Goal: Task Accomplishment & Management: Use online tool/utility

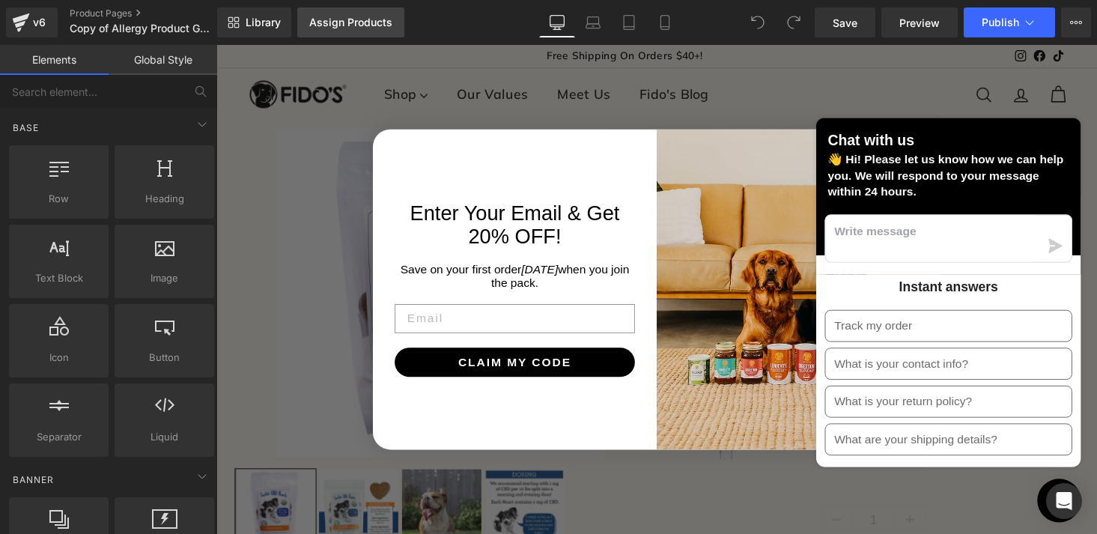
click at [346, 20] on div "Assign Products" at bounding box center [350, 22] width 83 height 12
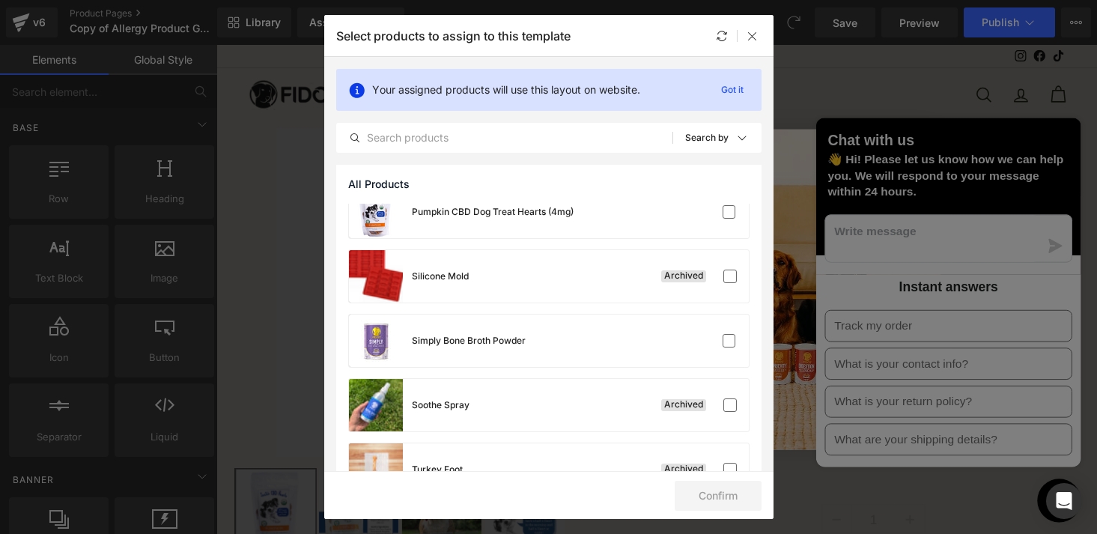
scroll to position [1804, 0]
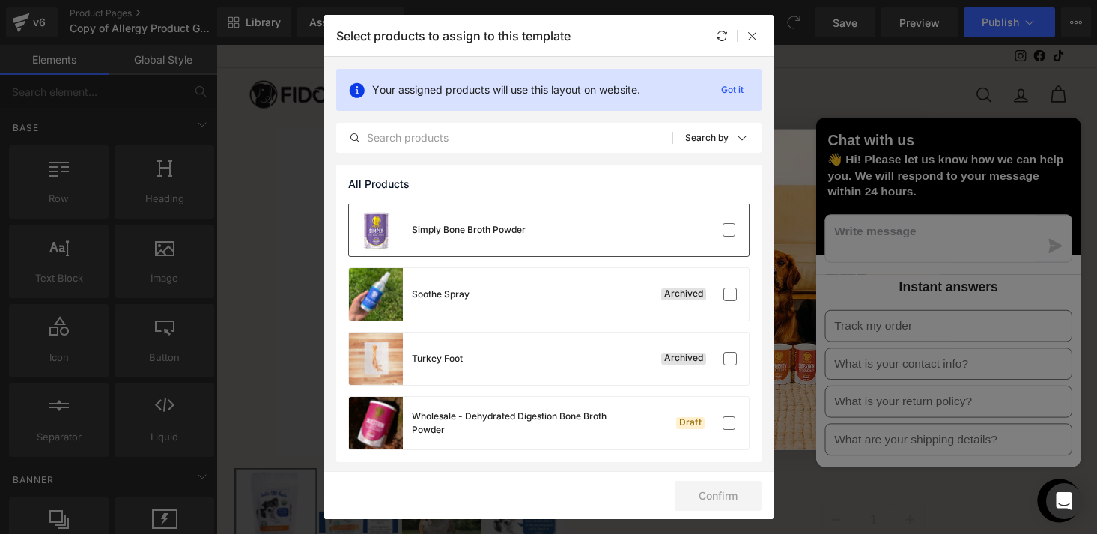
click at [467, 231] on div "Simply Bone Broth Powder" at bounding box center [469, 229] width 114 height 13
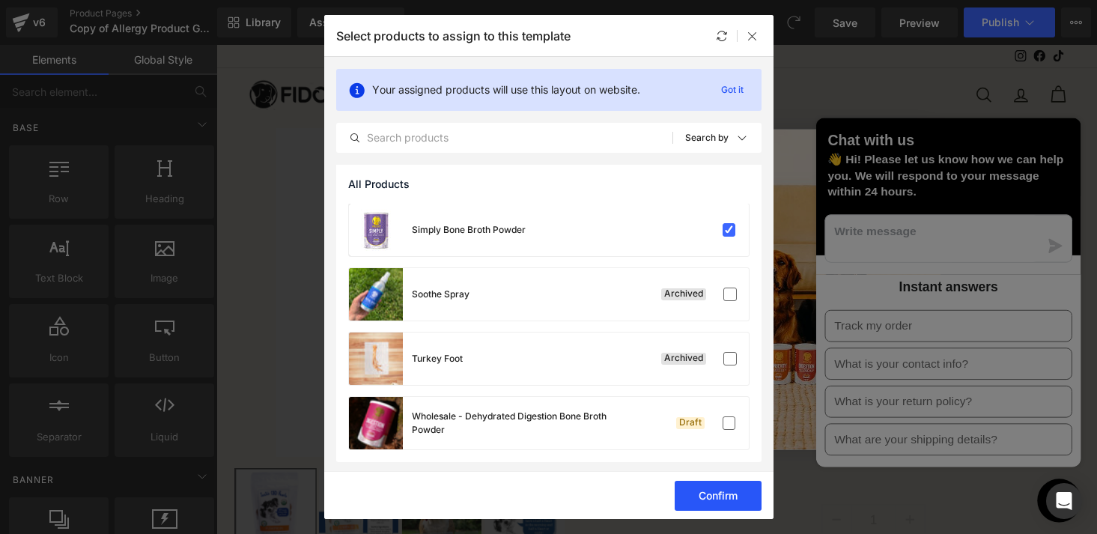
click at [716, 485] on button "Confirm" at bounding box center [718, 496] width 87 height 30
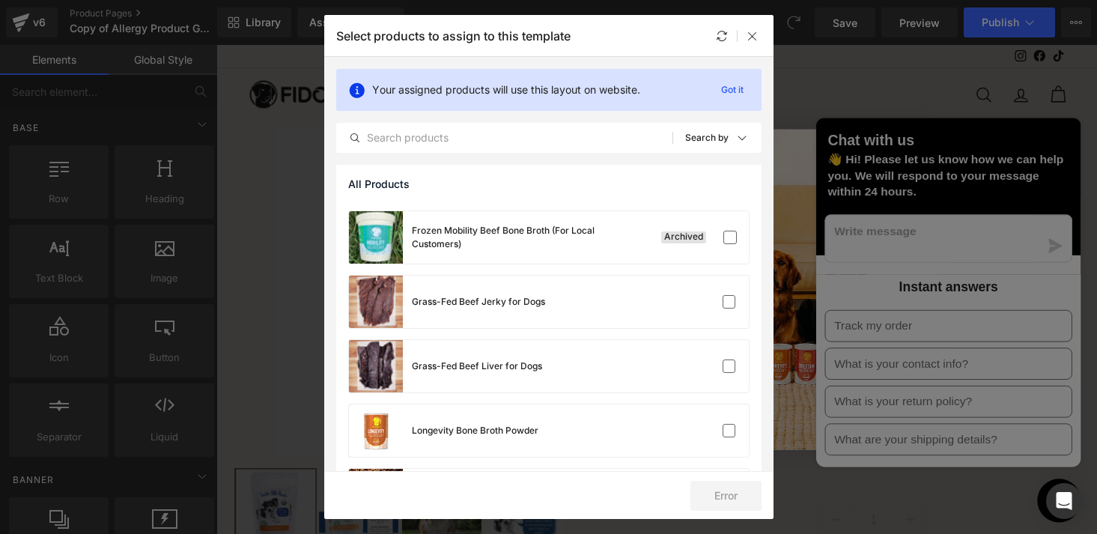
scroll to position [895, 0]
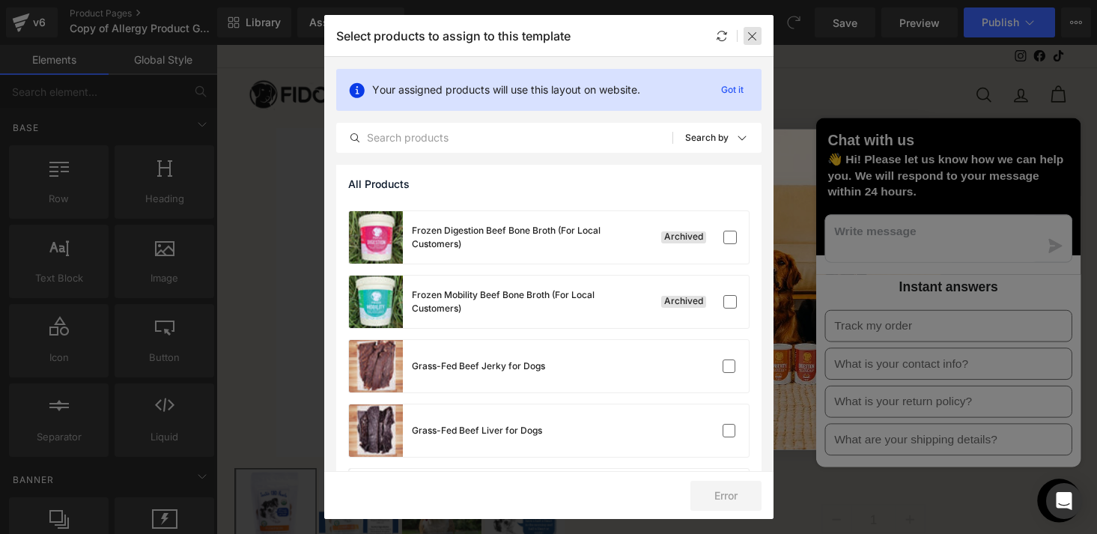
click at [751, 36] on icon at bounding box center [753, 36] width 12 height 12
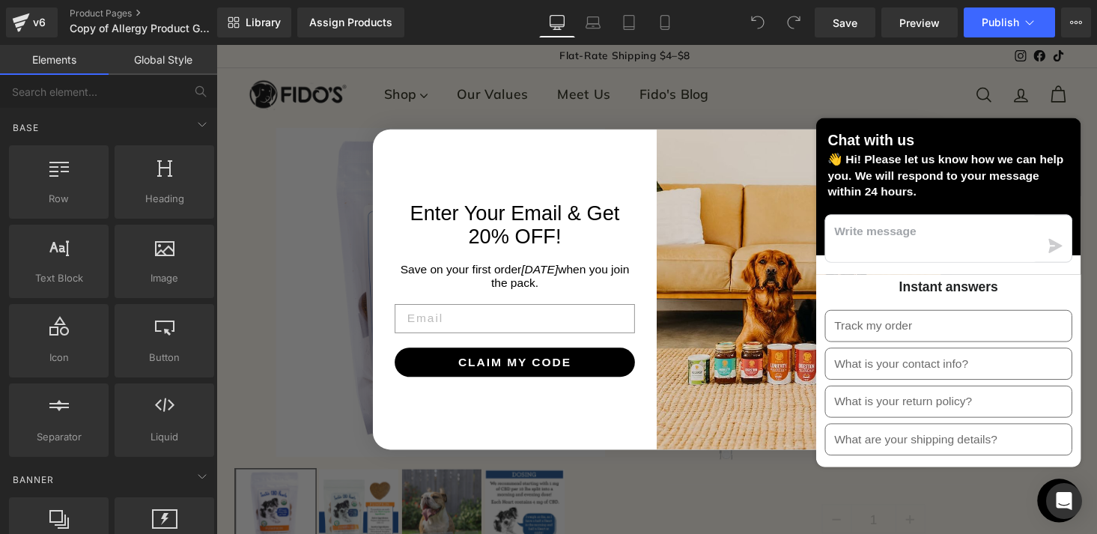
click at [822, 91] on div "Close dialog Enter Your Email & Get 20% OFF! Save on your first order [DATE] wh…" at bounding box center [669, 296] width 906 height 503
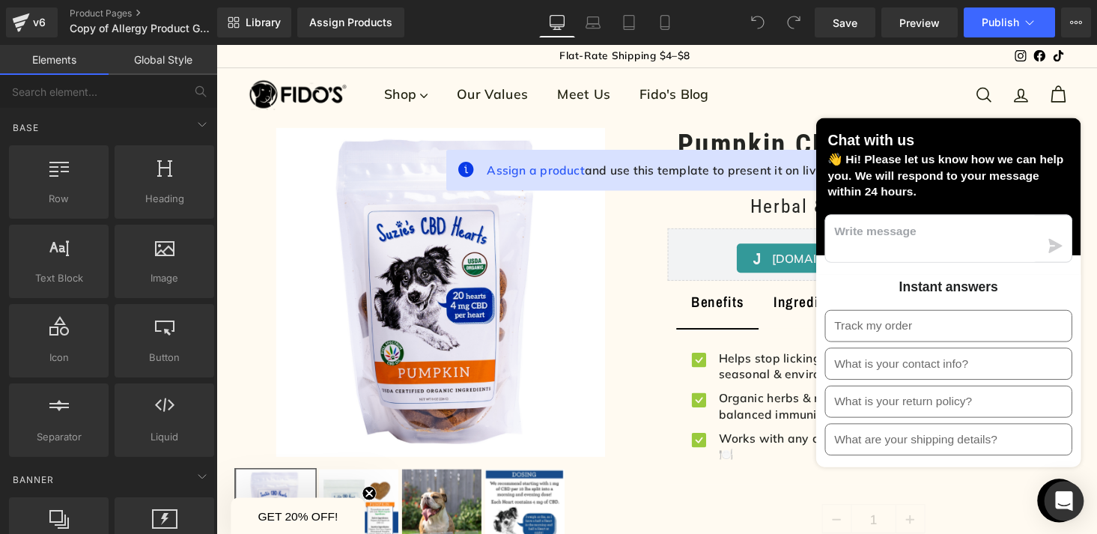
click at [1067, 500] on icon "Open Intercom Messenger" at bounding box center [1063, 500] width 17 height 19
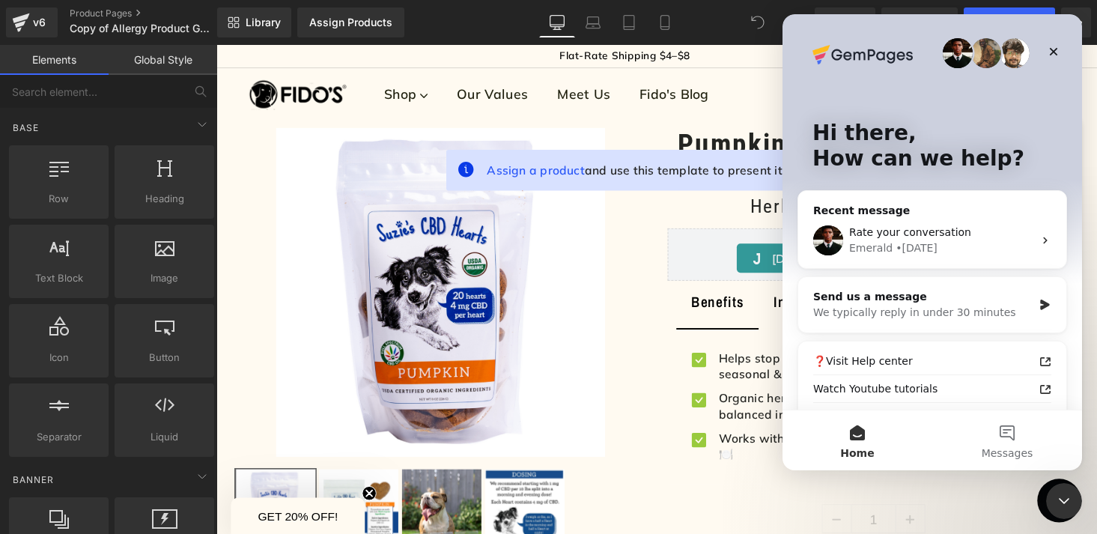
scroll to position [0, 0]
click at [1059, 496] on icon "Close Intercom Messenger" at bounding box center [1062, 499] width 18 height 18
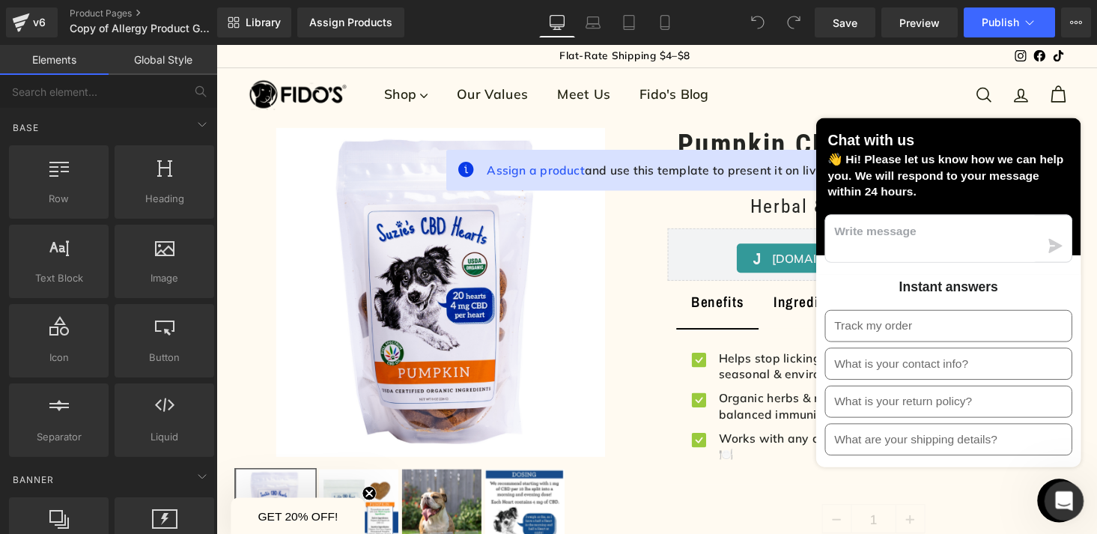
click html
click at [1064, 511] on button "Chat window" at bounding box center [1083, 513] width 45 height 45
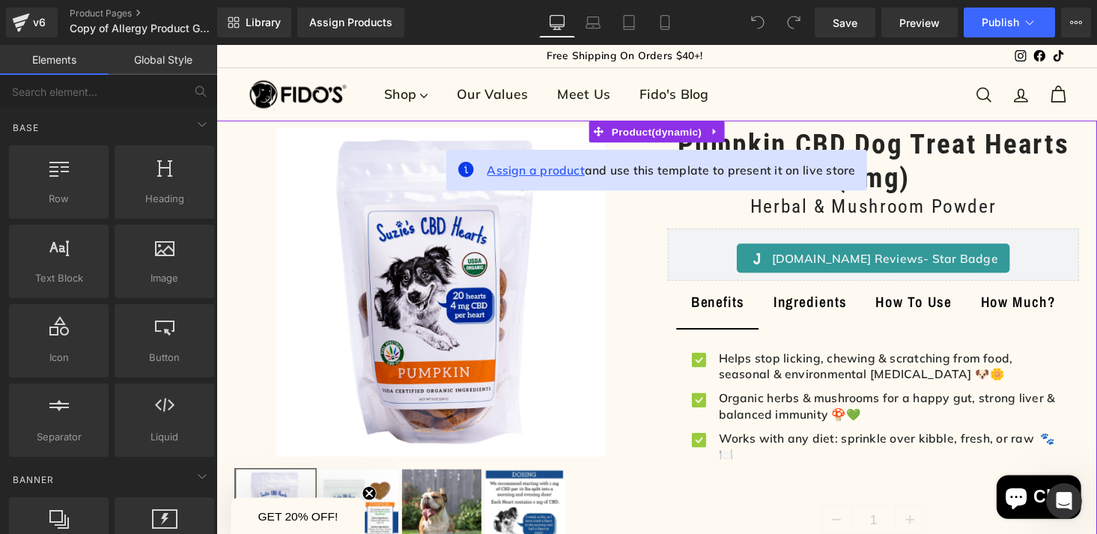
click at [559, 173] on span "Assign a product" at bounding box center [545, 173] width 100 height 15
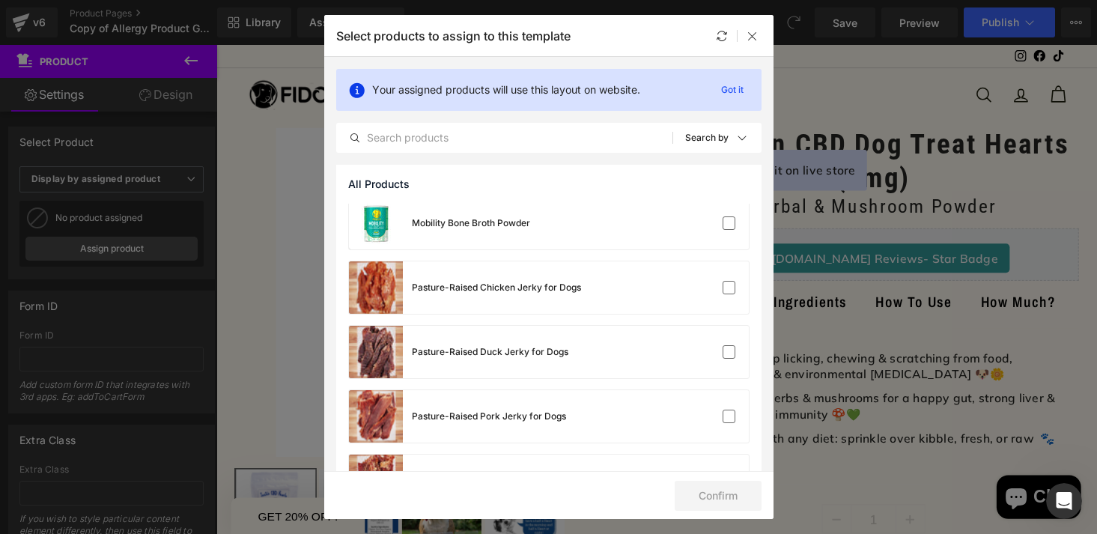
scroll to position [1804, 0]
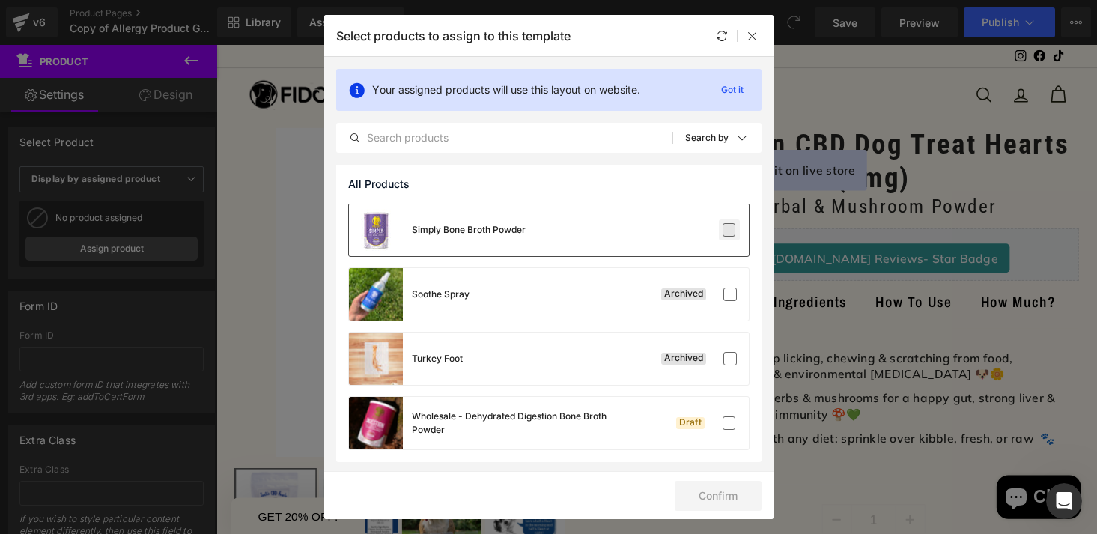
click at [723, 228] on label at bounding box center [729, 229] width 13 height 13
click at [729, 230] on input "checkbox" at bounding box center [729, 230] width 0 height 0
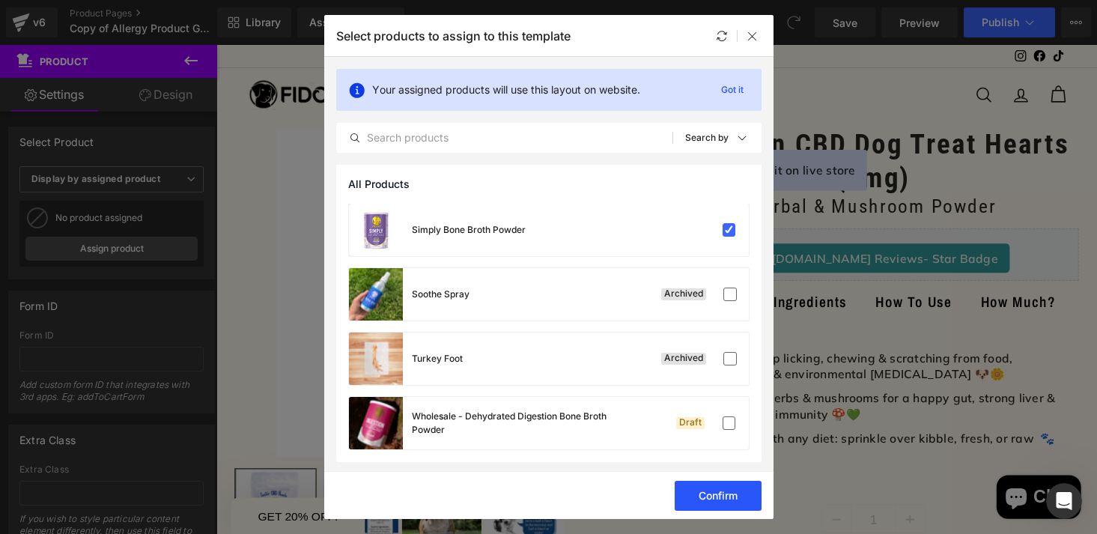
click at [709, 497] on button "Confirm" at bounding box center [718, 496] width 87 height 30
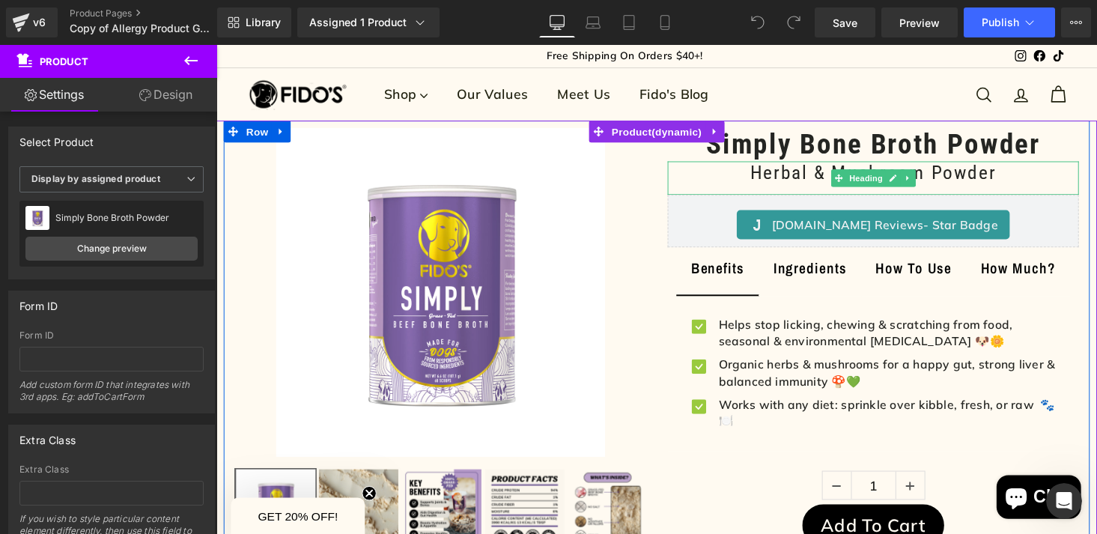
click at [983, 176] on h1 "Herbal & Mushroom Powder" at bounding box center [892, 176] width 423 height 23
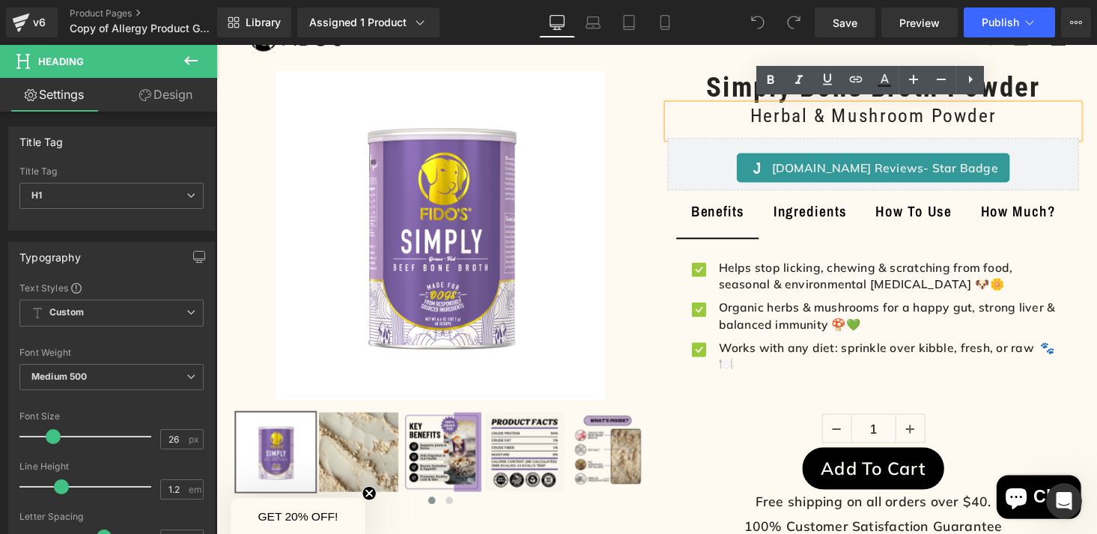
scroll to position [57, 0]
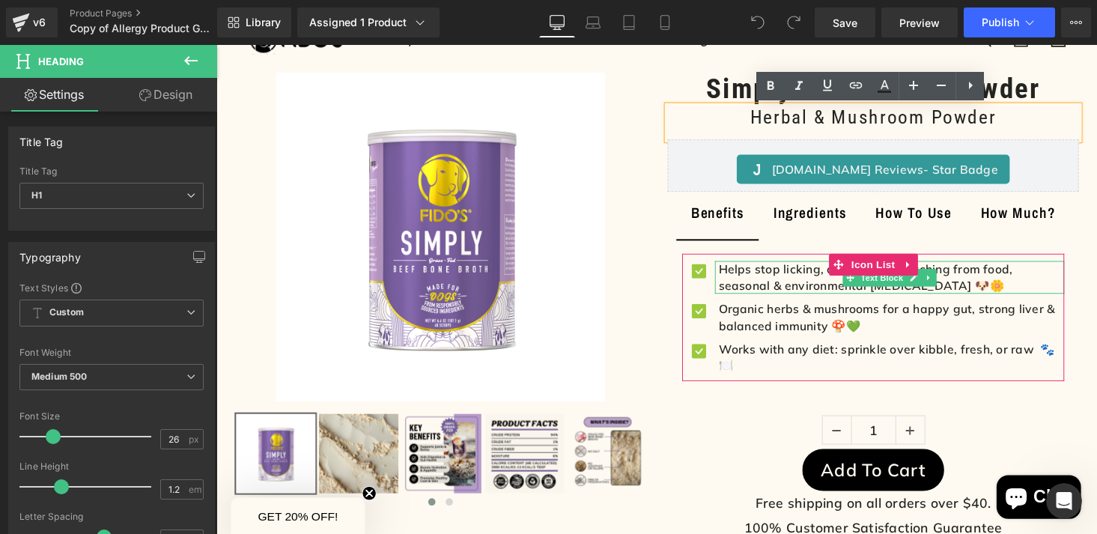
click at [777, 293] on b "Helps stop licking, chewing & scratching from food, seasonal & environmental [M…" at bounding box center [884, 283] width 303 height 31
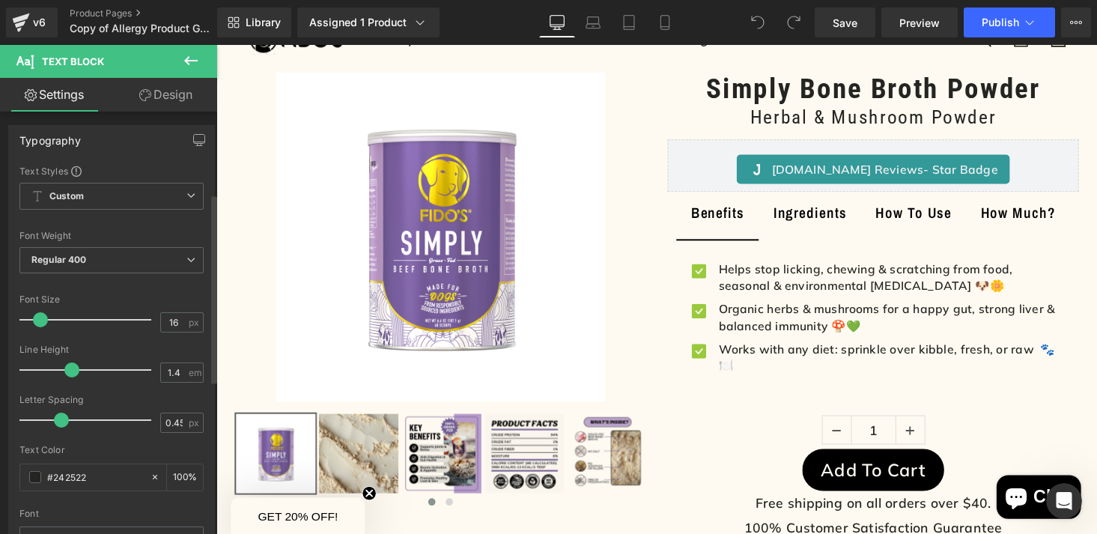
scroll to position [0, 0]
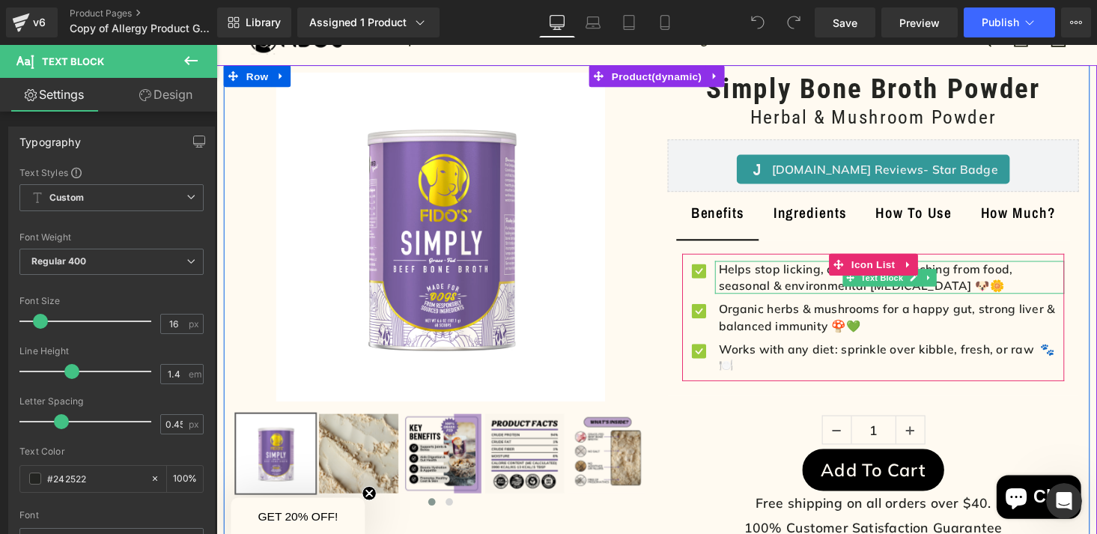
click at [835, 288] on b "Helps stop licking, chewing & scratching from food, seasonal & environmental [M…" at bounding box center [884, 283] width 303 height 31
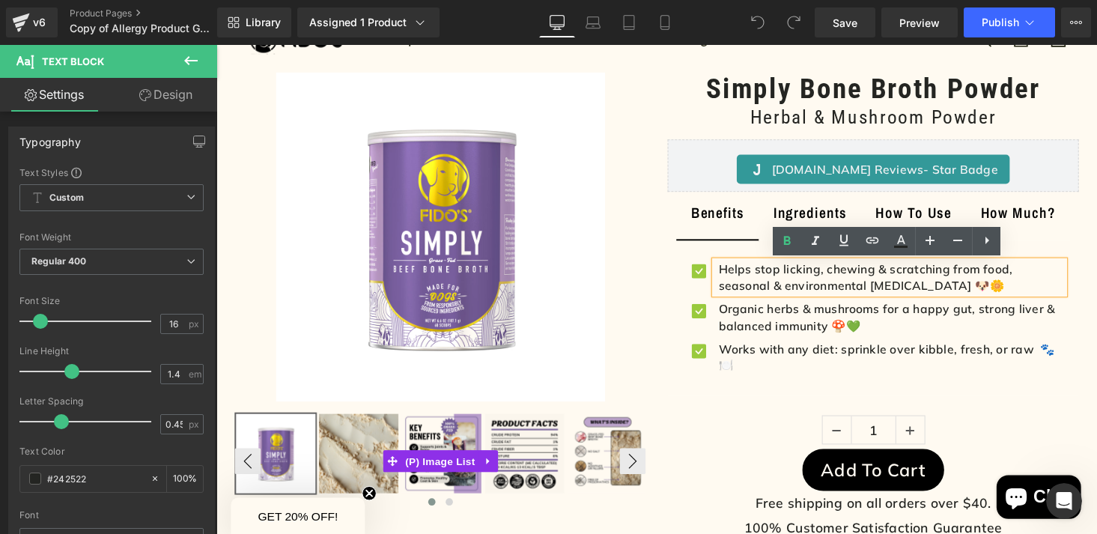
click at [437, 460] on img at bounding box center [448, 466] width 82 height 82
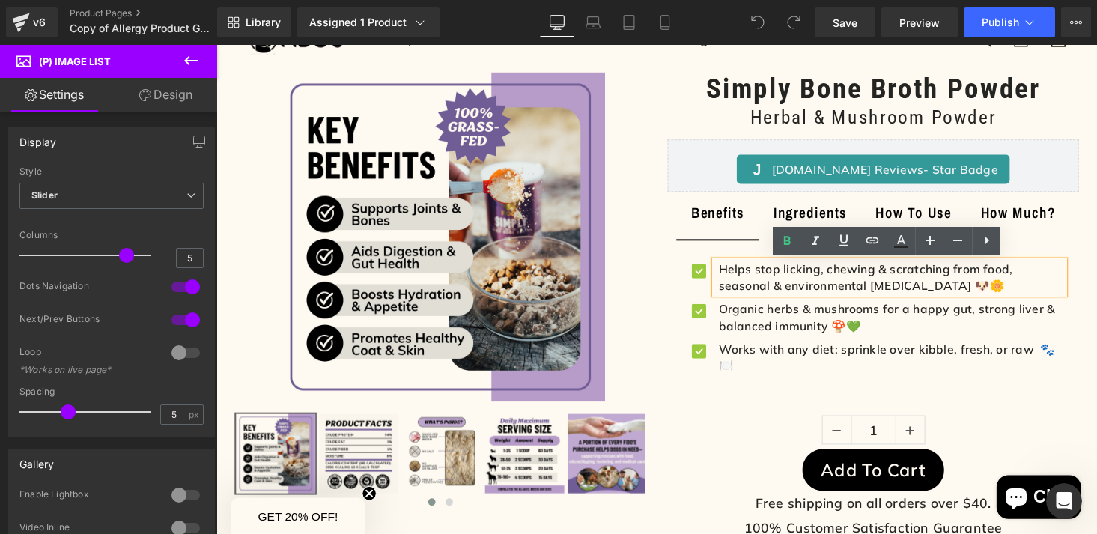
click at [892, 288] on b "Helps stop licking, chewing & scratching from food, seasonal & environmental [M…" at bounding box center [884, 283] width 303 height 31
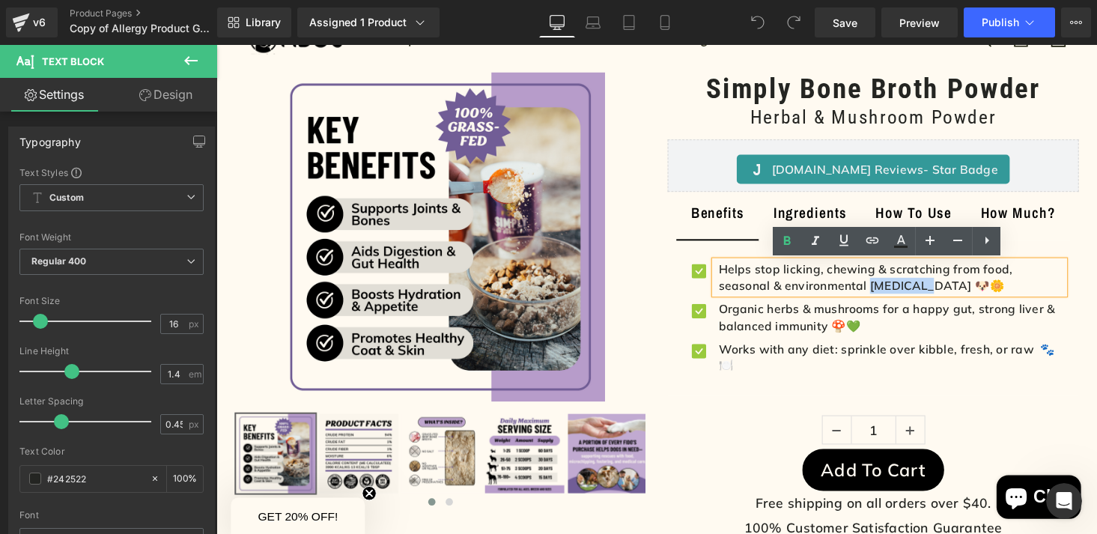
click at [946, 294] on b "Helps stop licking, chewing & scratching from food, seasonal & environmental [M…" at bounding box center [884, 283] width 303 height 31
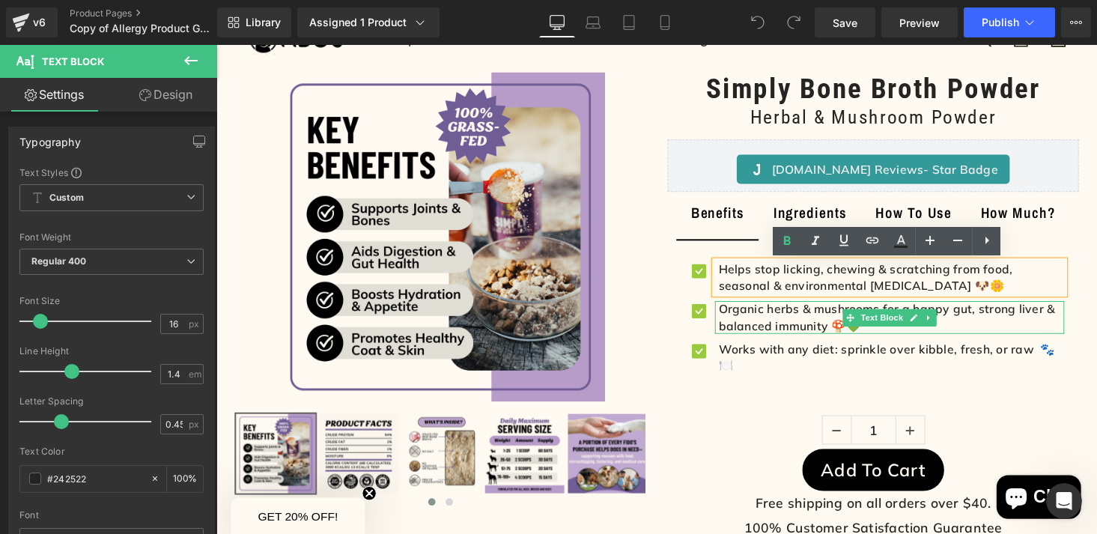
click at [818, 335] on b "Organic herbs & mushrooms for a happy gut, strong liver & balanced immunity 🍄💚" at bounding box center [906, 324] width 347 height 31
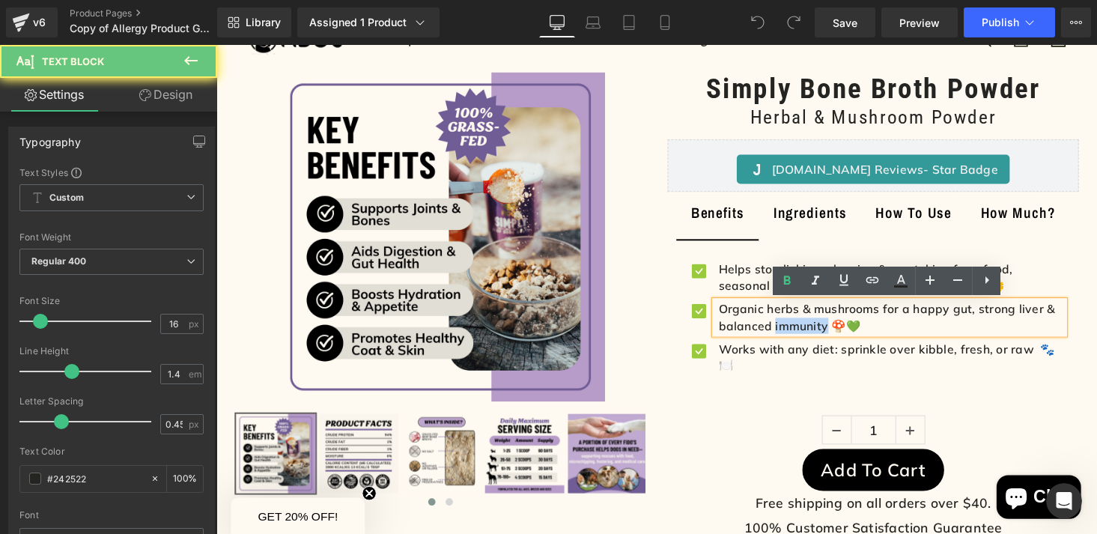
click at [818, 335] on b "Organic herbs & mushrooms for a happy gut, strong liver & balanced immunity 🍄💚" at bounding box center [906, 324] width 347 height 31
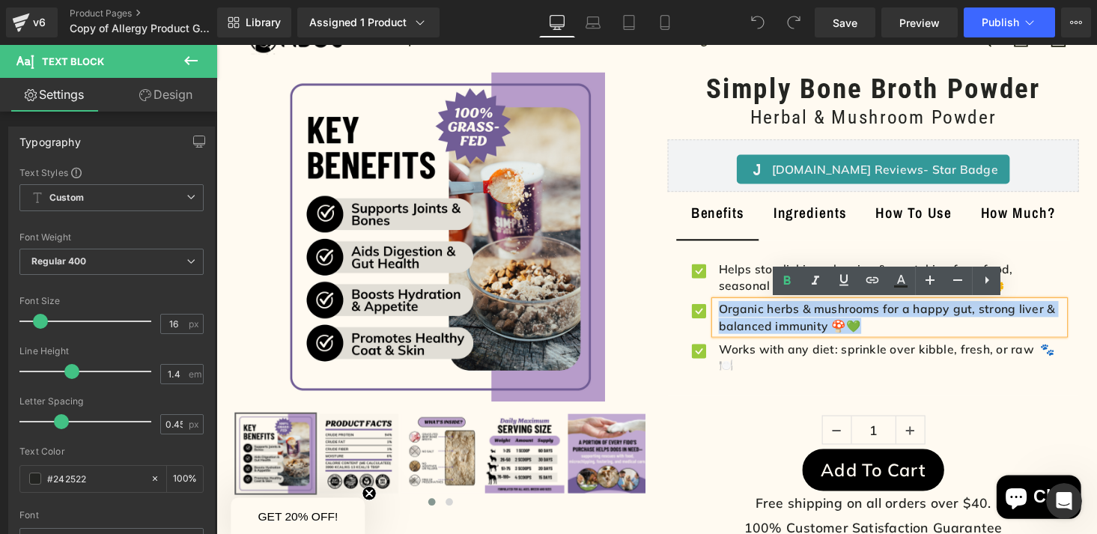
click at [849, 332] on b "Organic herbs & mushrooms for a happy gut, strong liver & balanced immunity 🍄💚" at bounding box center [906, 324] width 347 height 31
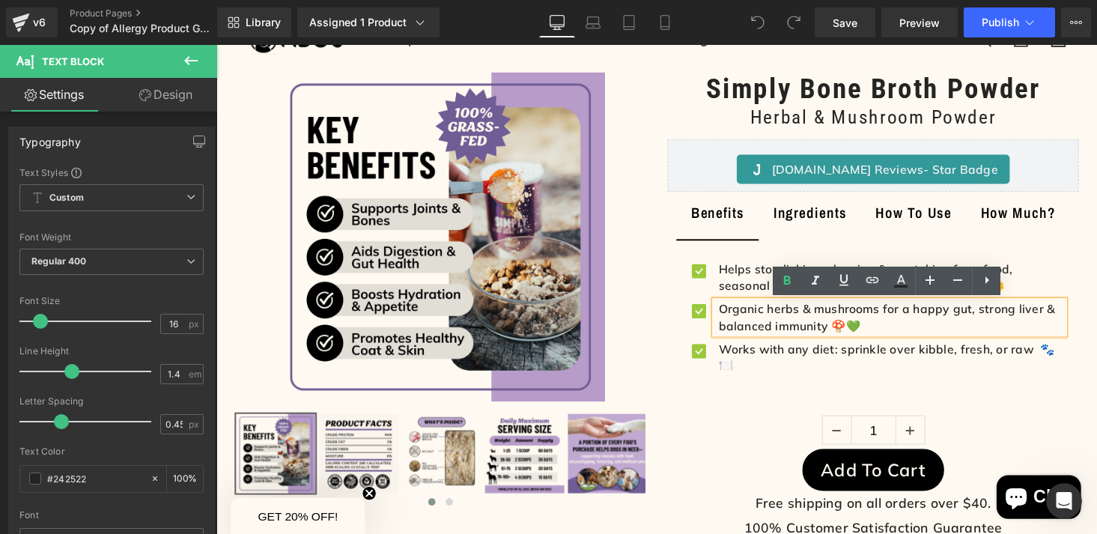
click at [902, 330] on p "Organic herbs & mushrooms for a happy gut, strong liver & balanced immunity 🍄💚" at bounding box center [911, 326] width 356 height 34
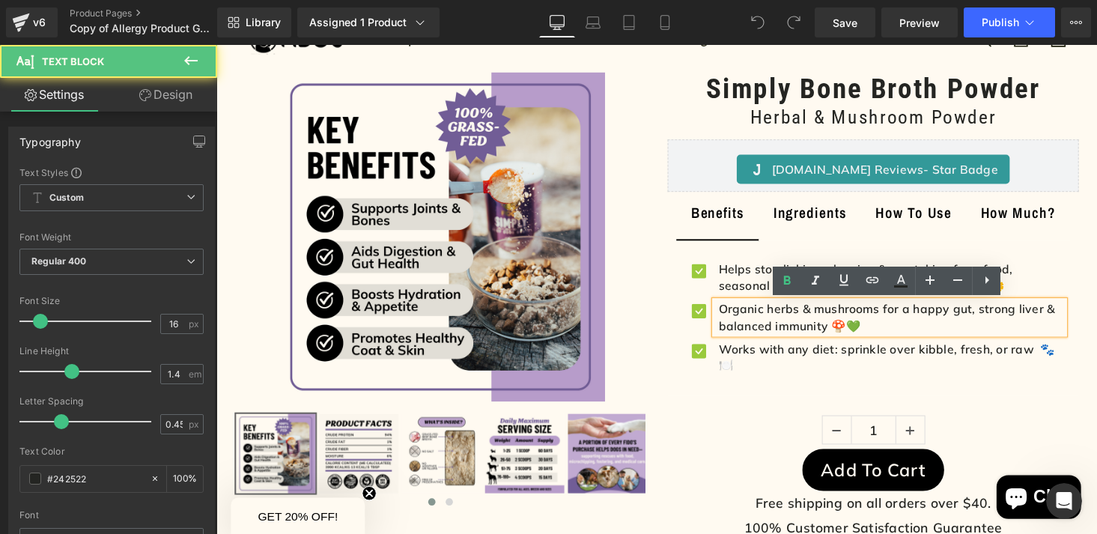
click at [902, 330] on p "Organic herbs & mushrooms for a happy gut, strong liver & balanced immunity 🍄💚" at bounding box center [911, 326] width 356 height 34
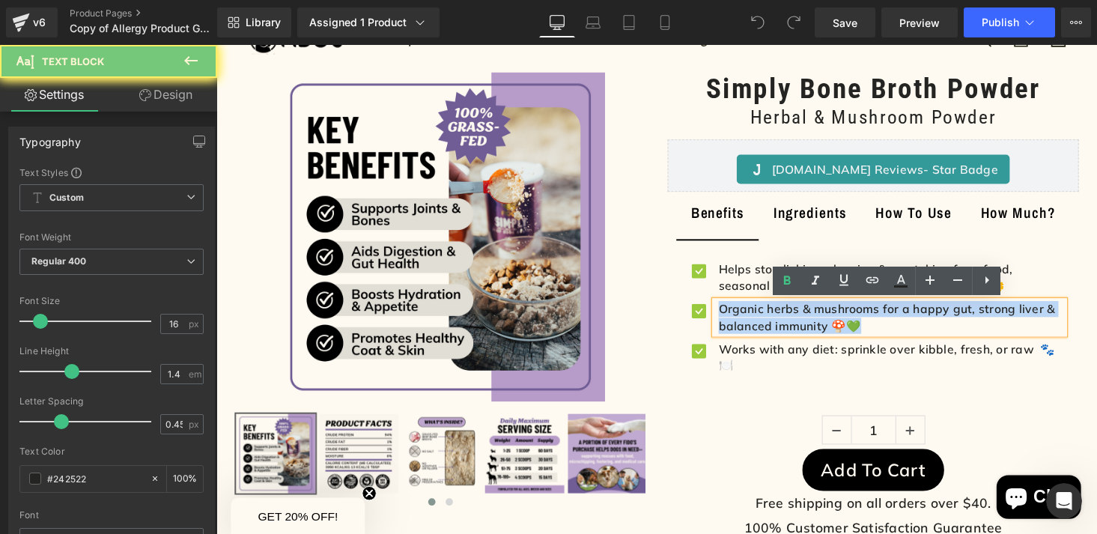
click at [902, 330] on p "Organic herbs & mushrooms for a happy gut, strong liver & balanced immunity 🍄💚" at bounding box center [911, 326] width 356 height 34
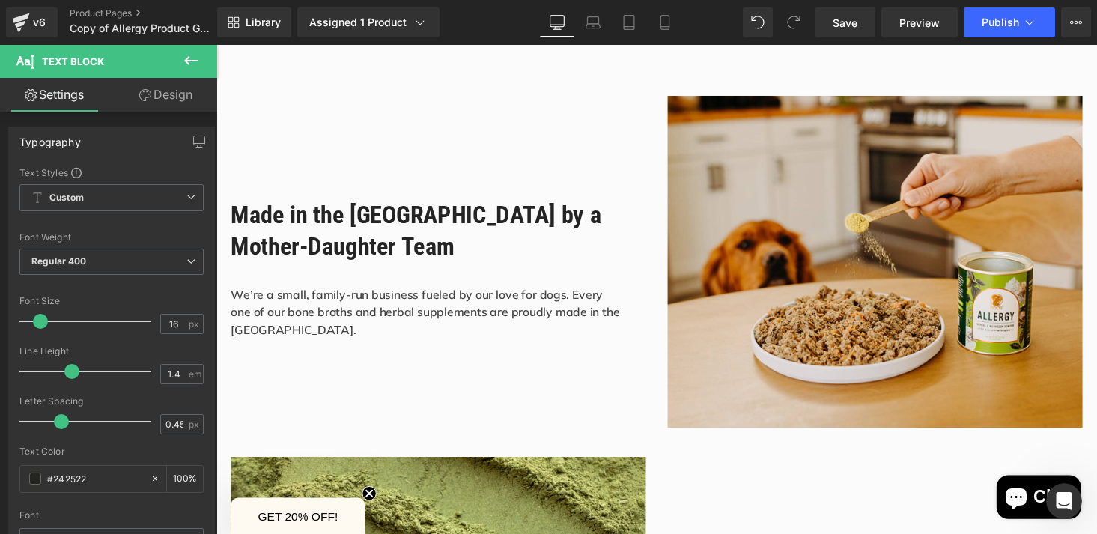
scroll to position [559, 0]
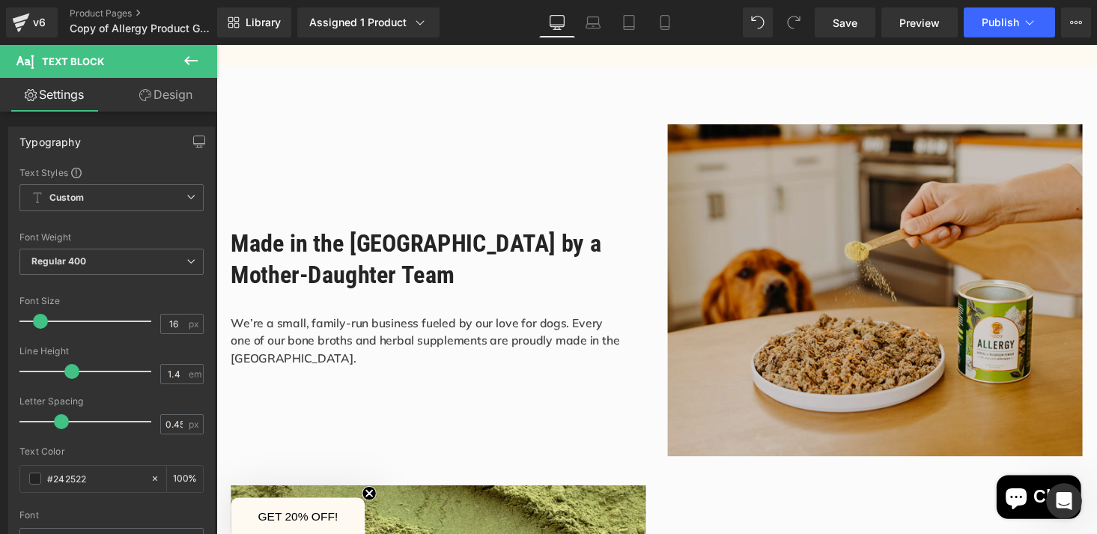
click at [817, 302] on img at bounding box center [894, 297] width 427 height 341
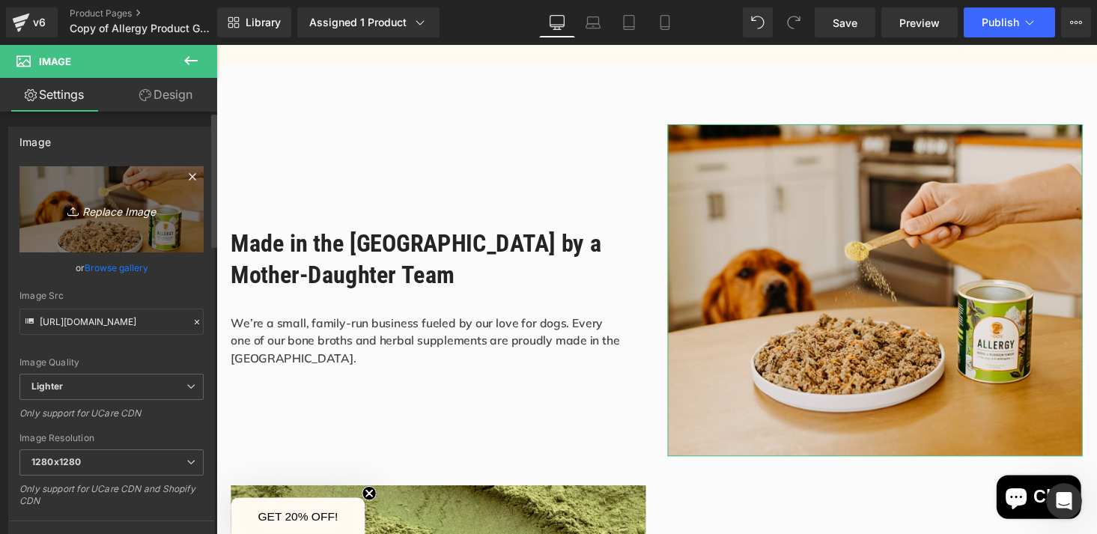
click at [133, 212] on icon "Replace Image" at bounding box center [112, 209] width 120 height 19
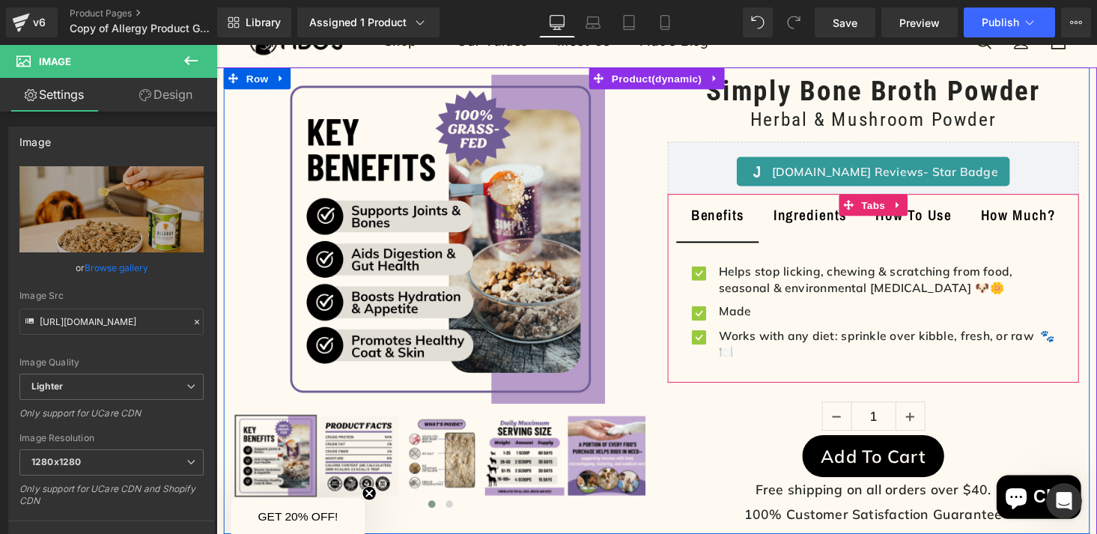
scroll to position [37, 0]
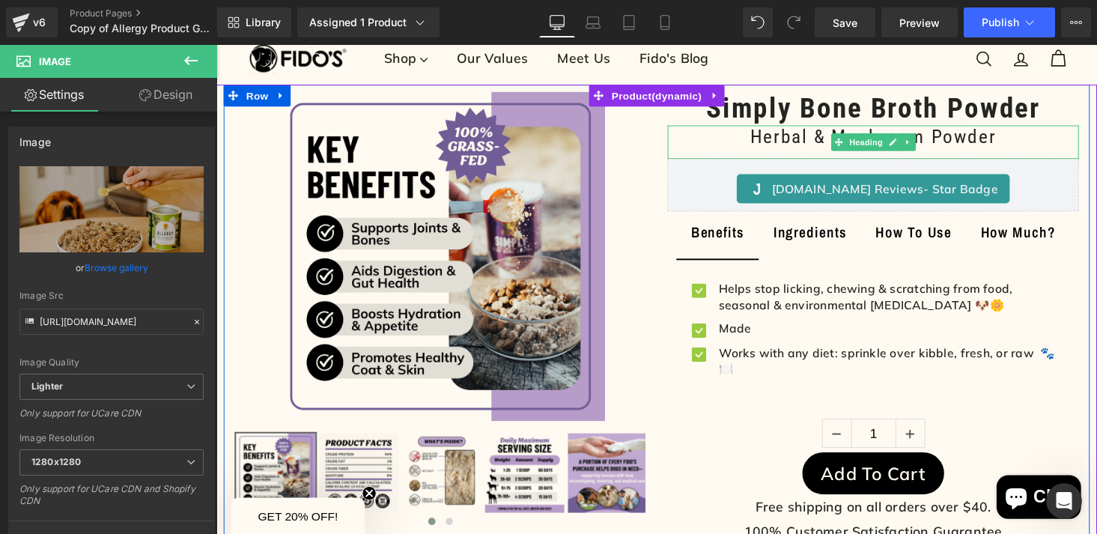
click at [815, 142] on h1 "Herbal & Mushroom Powder" at bounding box center [892, 139] width 423 height 23
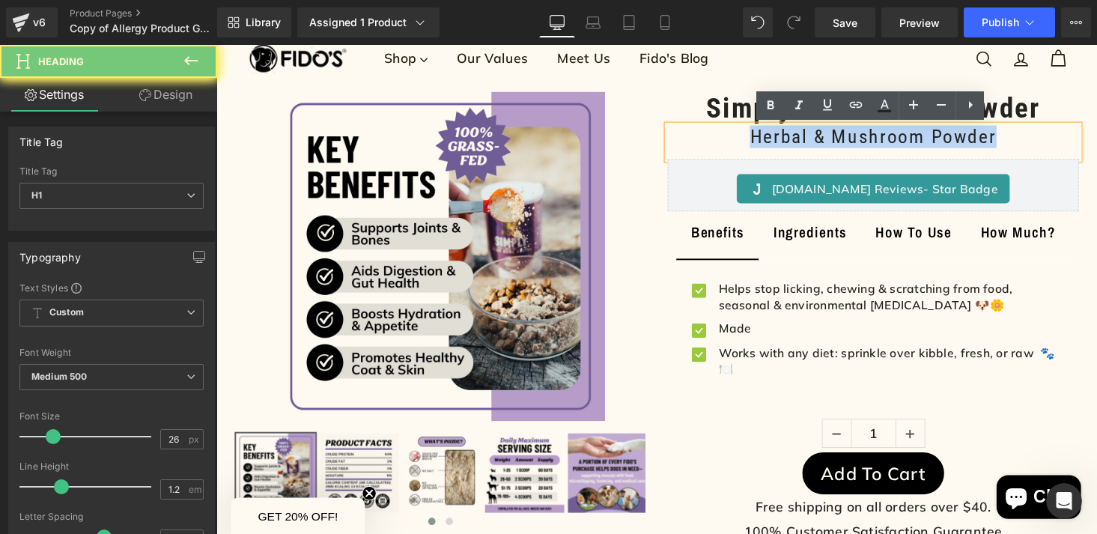
click at [815, 142] on h1 "Herbal & Mushroom Powder" at bounding box center [892, 139] width 423 height 23
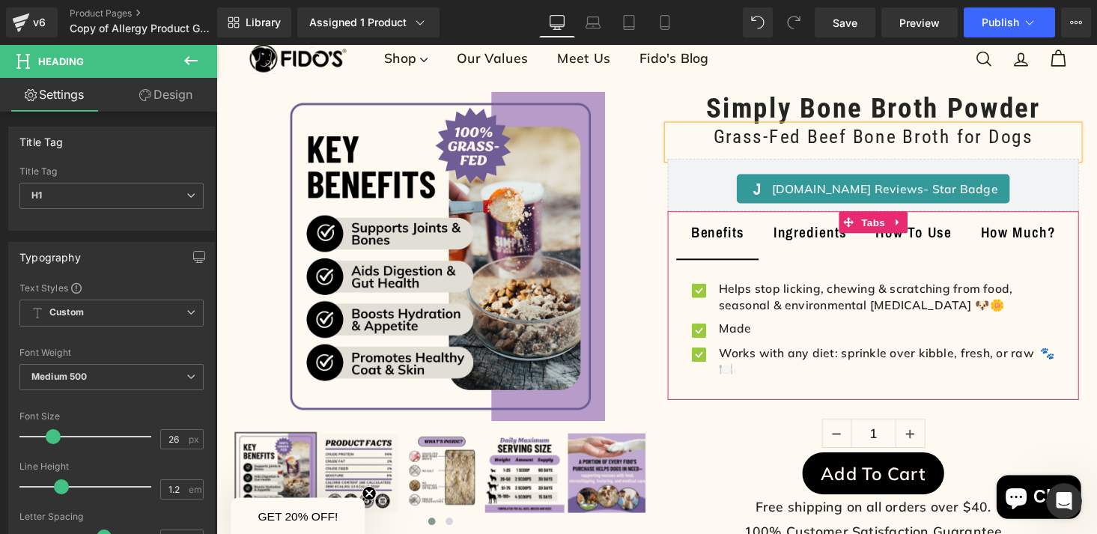
click at [216, 45] on div at bounding box center [216, 45] width 0 height 0
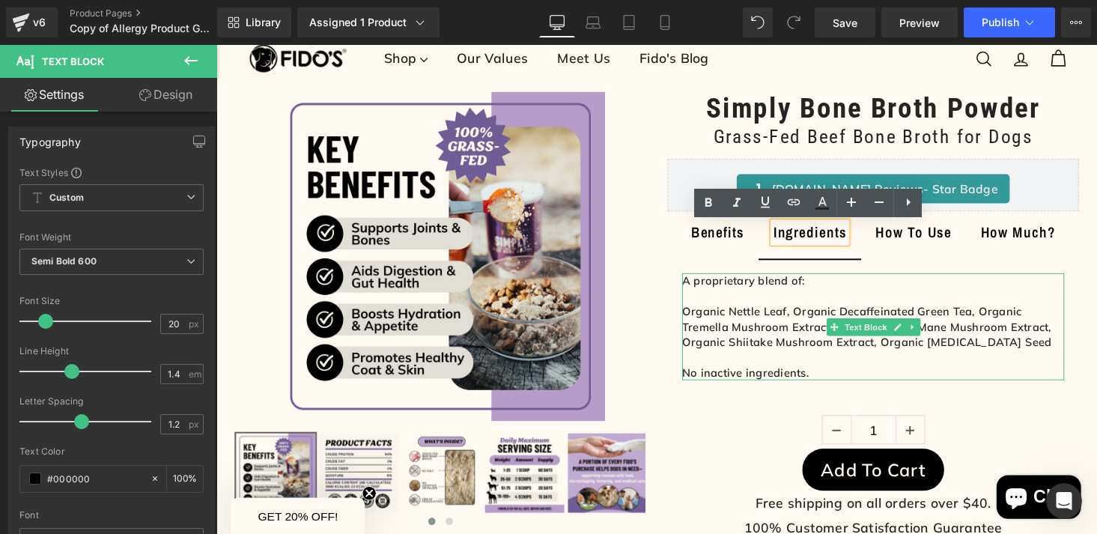
click at [821, 377] on p "A proprietary blend of: Organic Nettle Leaf, Organic Decaffeinated Green Tea, O…" at bounding box center [892, 335] width 393 height 110
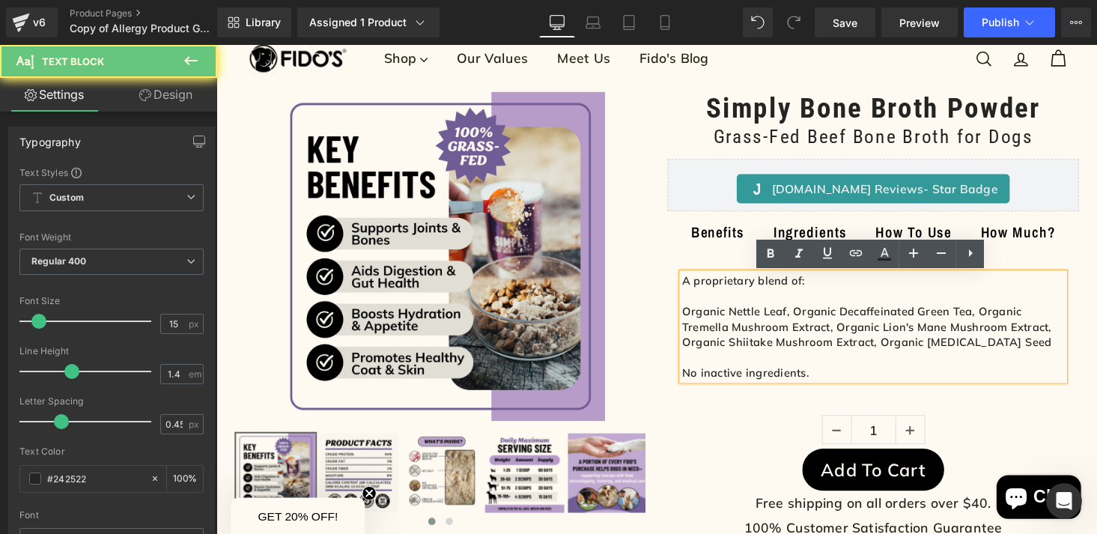
click at [821, 377] on p "A proprietary blend of: Organic Nettle Leaf, Organic Decaffeinated Green Tea, O…" at bounding box center [892, 335] width 393 height 110
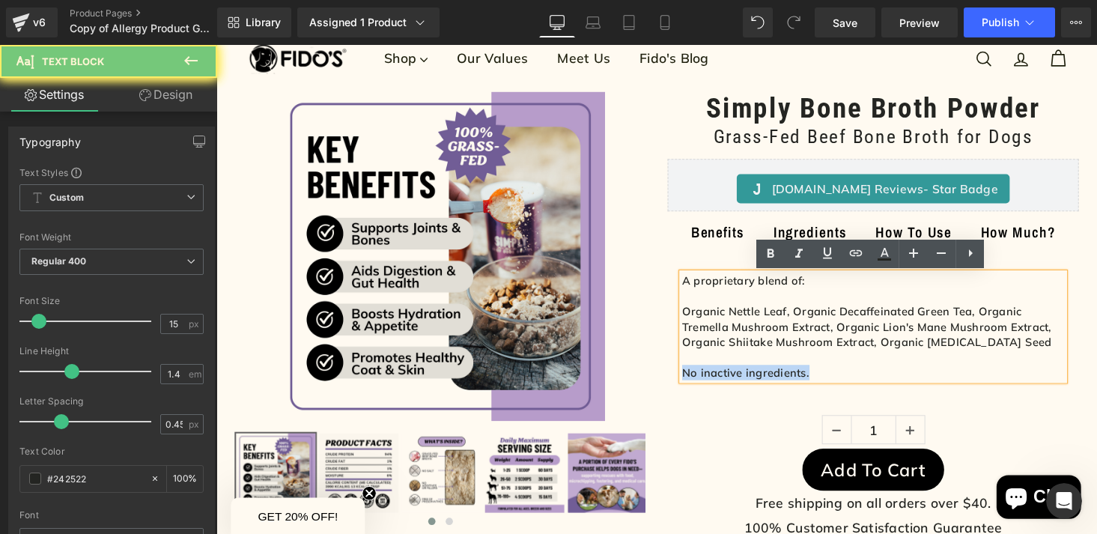
click at [821, 377] on p "A proprietary blend of: Organic Nettle Leaf, Organic Decaffeinated Green Tea, O…" at bounding box center [892, 335] width 393 height 110
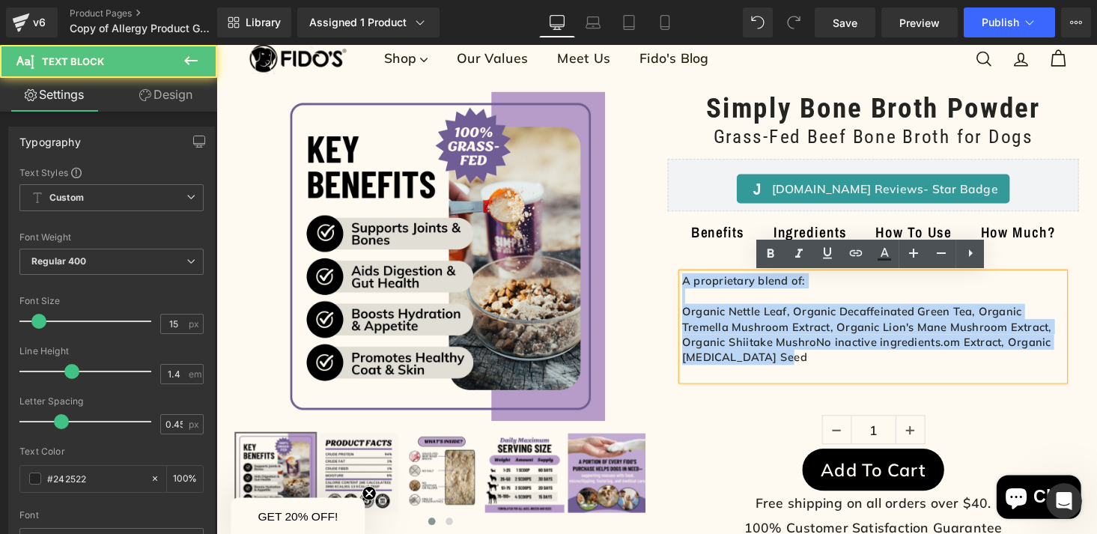
drag, startPoint x: 738, startPoint y: 366, endPoint x: 686, endPoint y: 279, distance: 101.1
click at [686, 279] on div "A proprietary blend of: Organic Nettle Leaf, Organic Decaffeinated Green Tea, O…" at bounding box center [892, 335] width 423 height 140
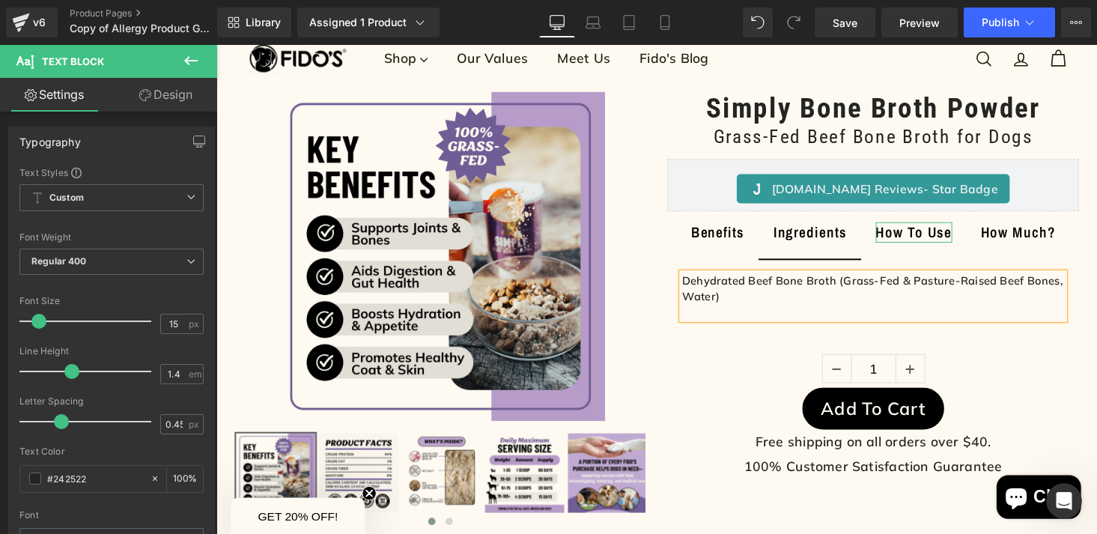
click at [917, 243] on div "How To Use" at bounding box center [934, 238] width 79 height 21
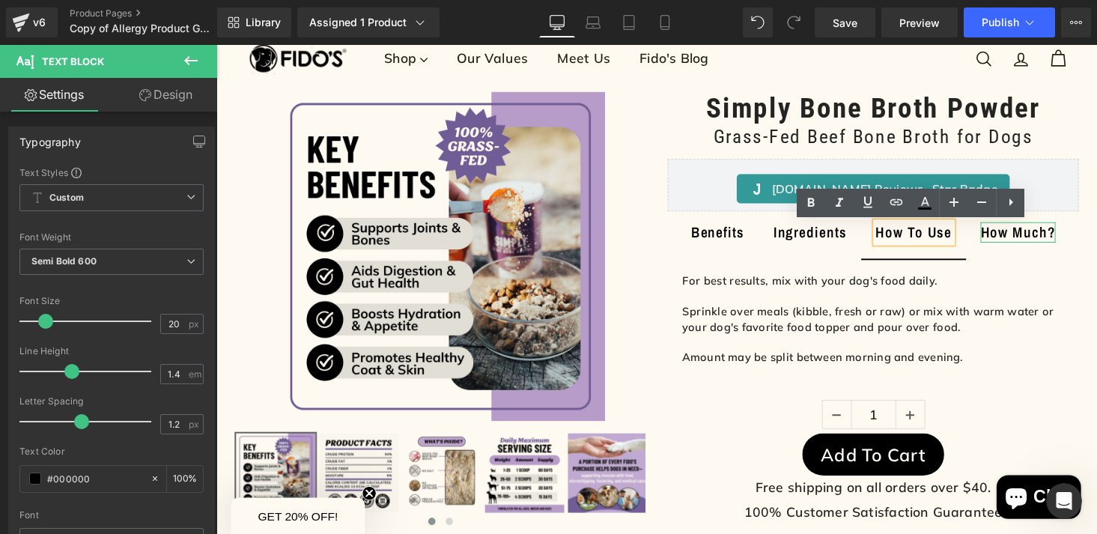
click at [1034, 236] on div "How Much?" at bounding box center [1041, 238] width 77 height 21
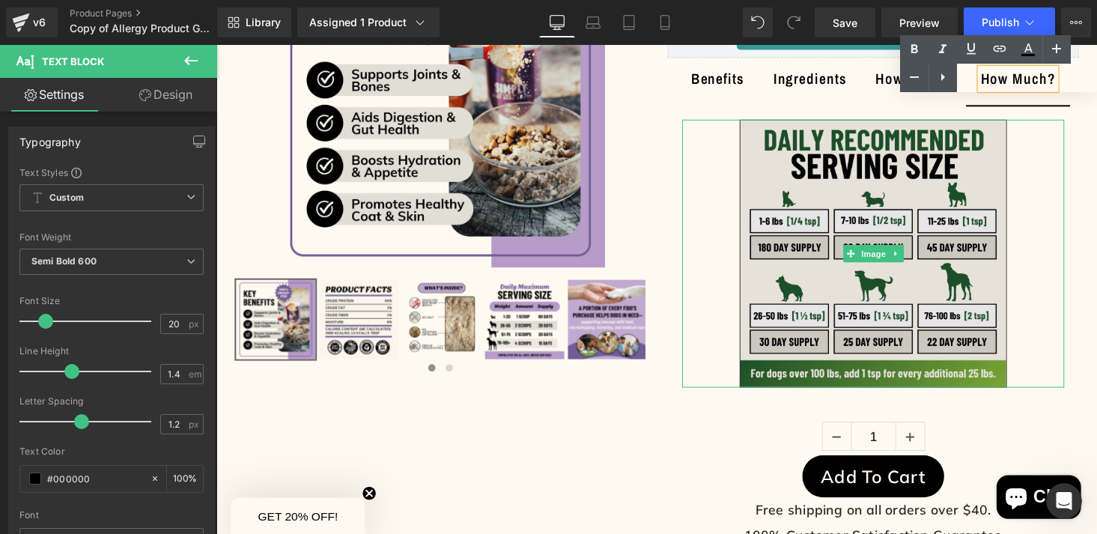
scroll to position [198, 0]
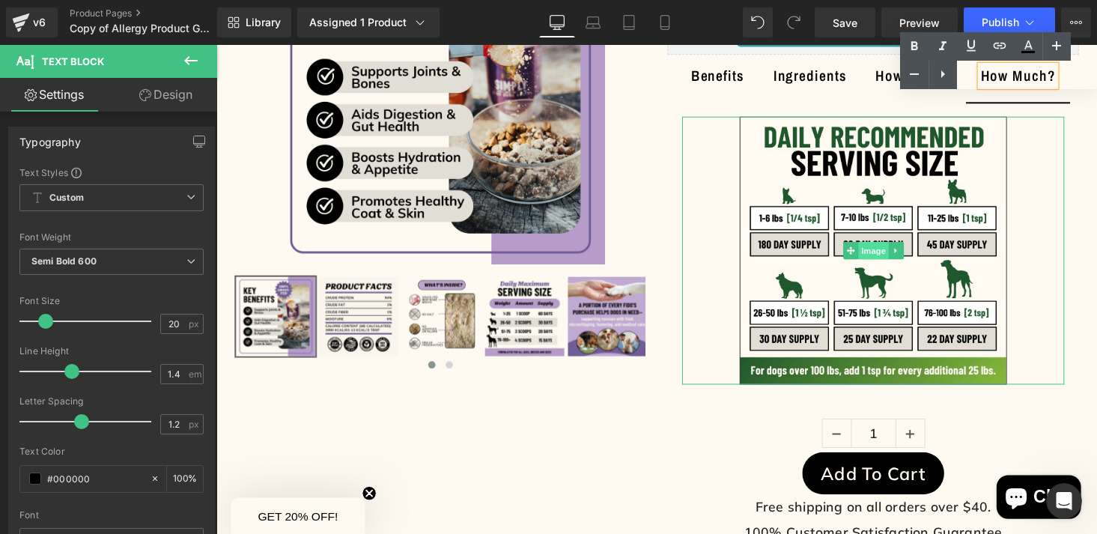
click at [896, 258] on span "Image" at bounding box center [892, 257] width 31 height 18
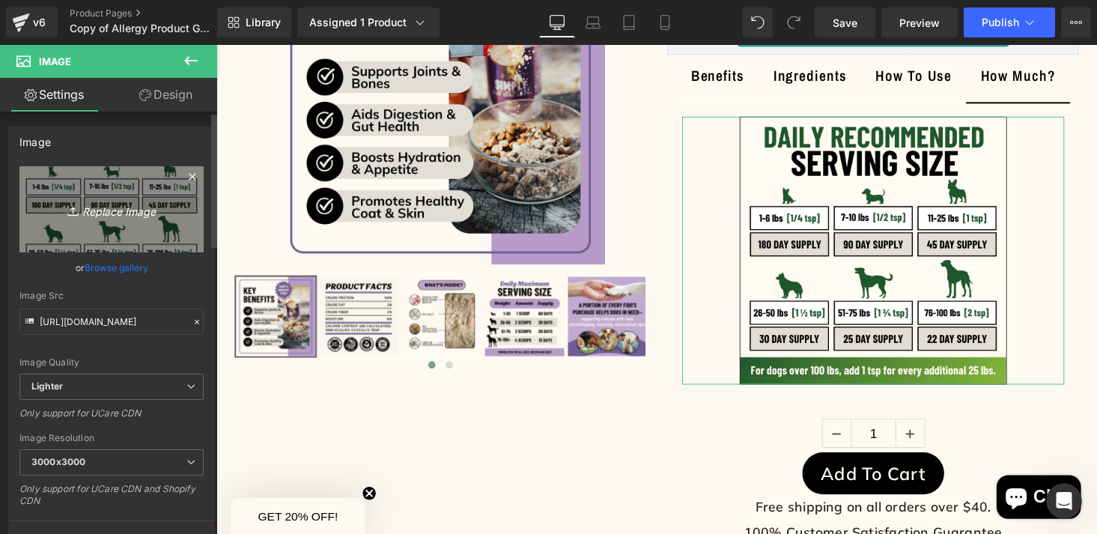
click at [130, 216] on icon "Replace Image" at bounding box center [112, 209] width 120 height 19
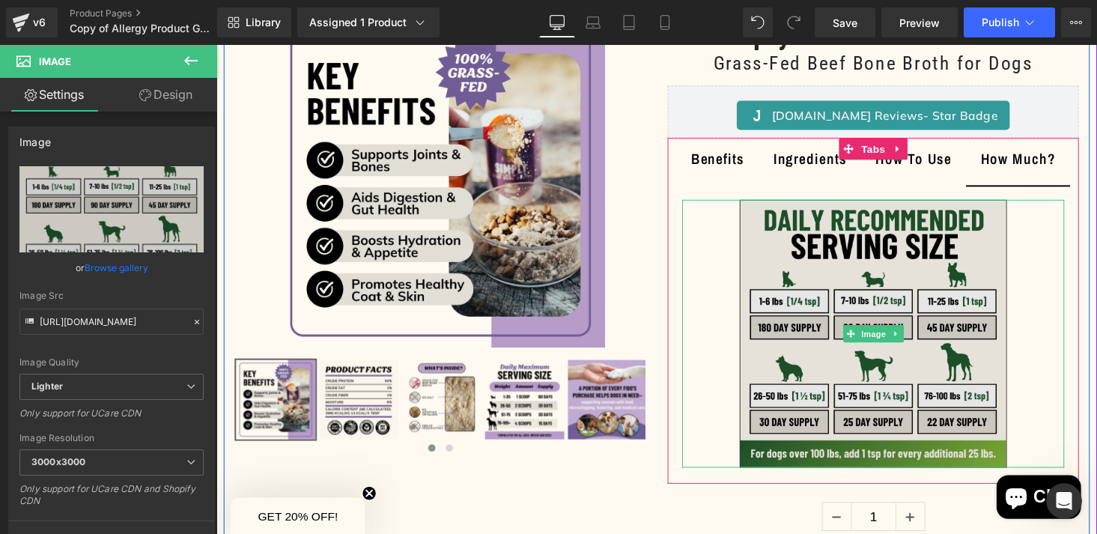
scroll to position [0, 0]
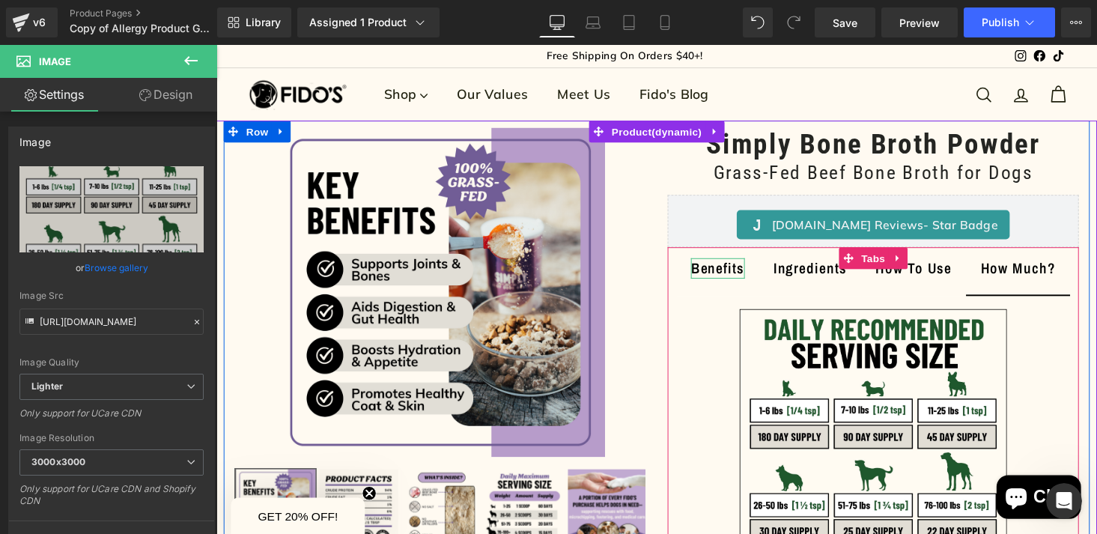
click at [720, 276] on div "Benefits" at bounding box center [732, 274] width 55 height 21
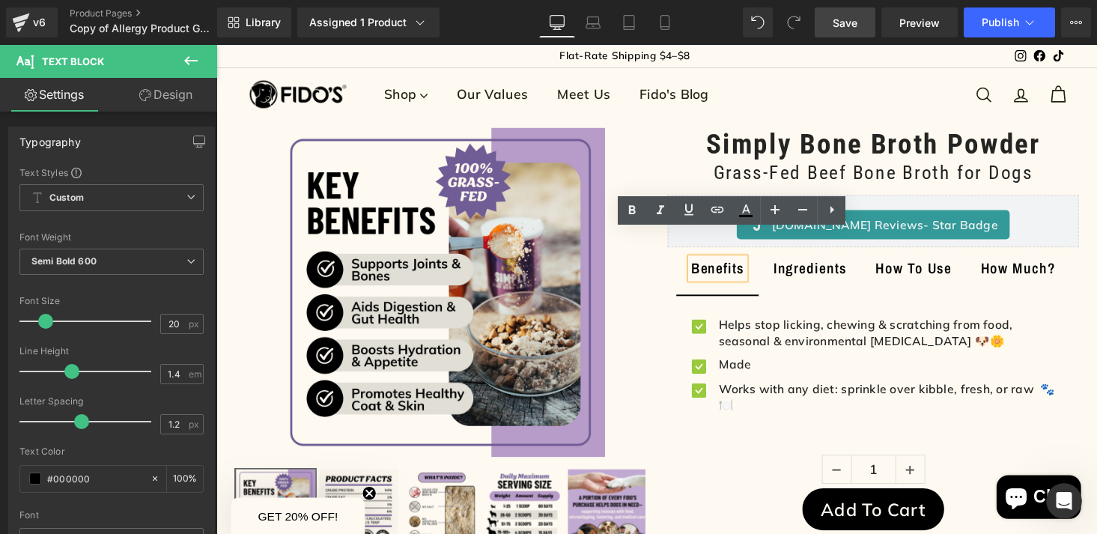
click at [857, 25] on span "Save" at bounding box center [845, 23] width 25 height 16
